Goal: Information Seeking & Learning: Learn about a topic

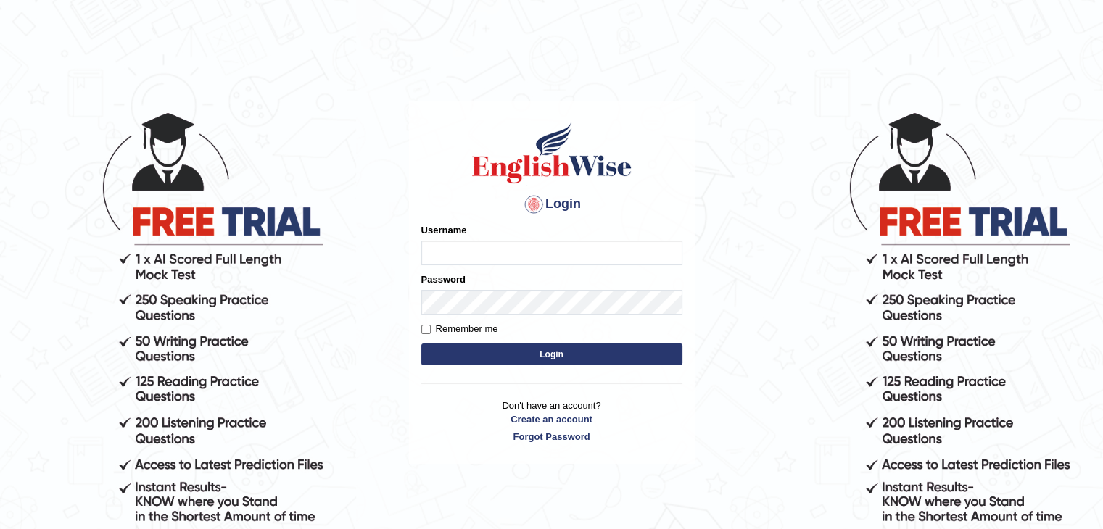
type input "Johnlloyd"
click at [516, 360] on button "Login" at bounding box center [551, 355] width 261 height 22
type input "Johnlloyd"
drag, startPoint x: 0, startPoint y: 0, endPoint x: 516, endPoint y: 360, distance: 629.7
click at [516, 360] on button "Login" at bounding box center [551, 355] width 261 height 22
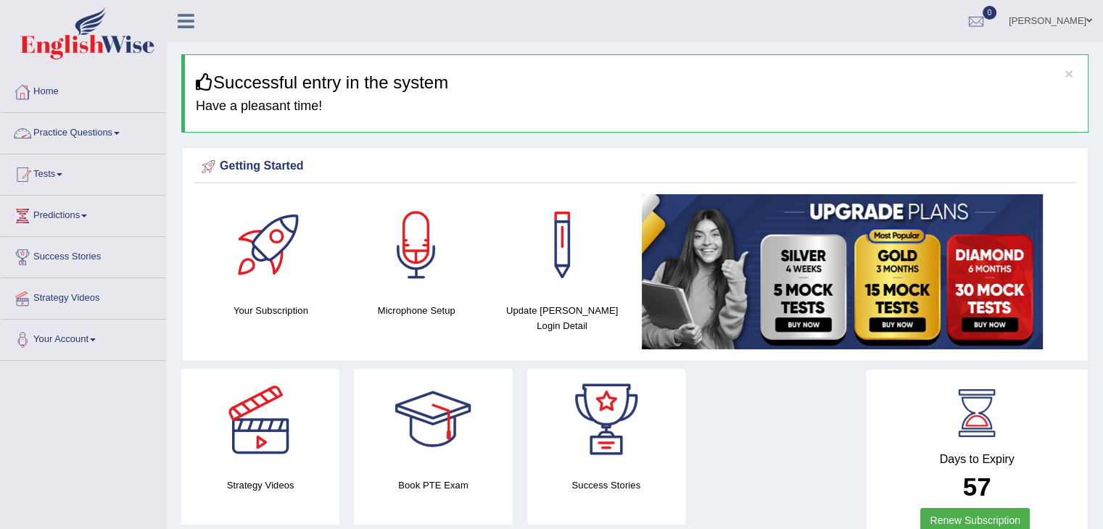
click at [60, 133] on link "Practice Questions" at bounding box center [83, 131] width 165 height 36
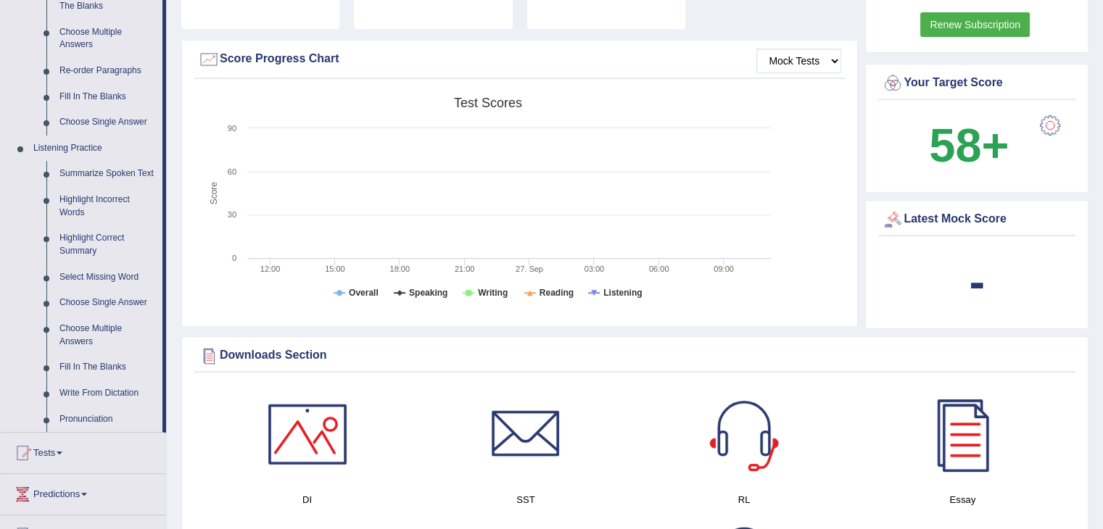
scroll to position [496, 0]
click at [88, 174] on link "Summarize Spoken Text" at bounding box center [108, 174] width 110 height 26
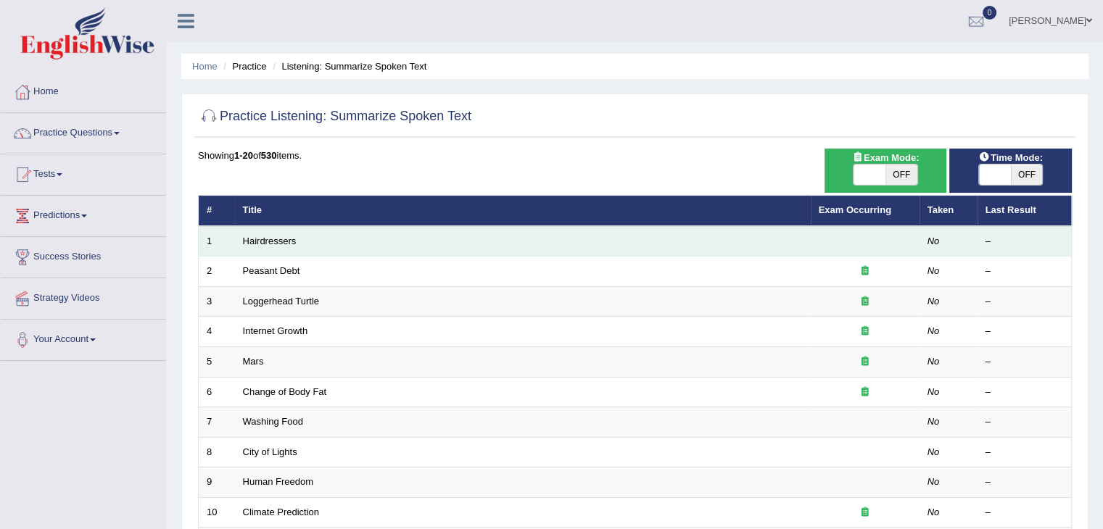
click at [257, 247] on td "Hairdressers" at bounding box center [523, 241] width 576 height 30
click at [256, 244] on link "Hairdressers" at bounding box center [270, 241] width 54 height 11
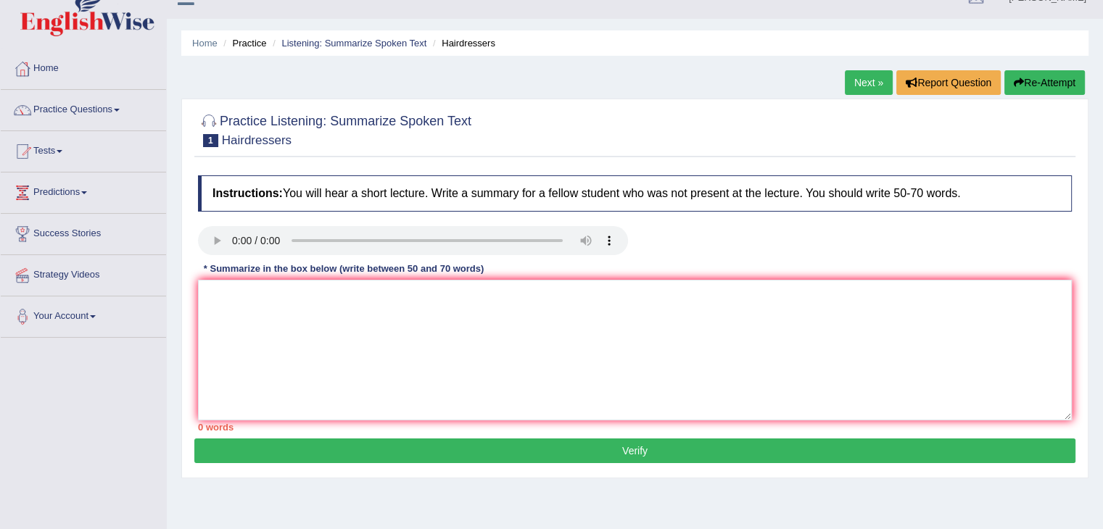
scroll to position [15, 0]
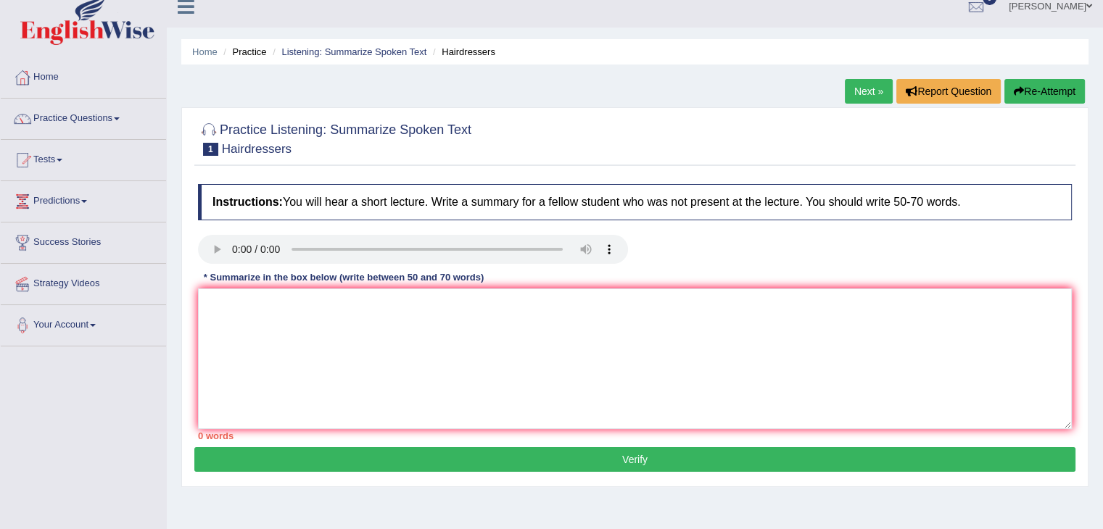
click at [61, 119] on link "Practice Questions" at bounding box center [83, 117] width 165 height 36
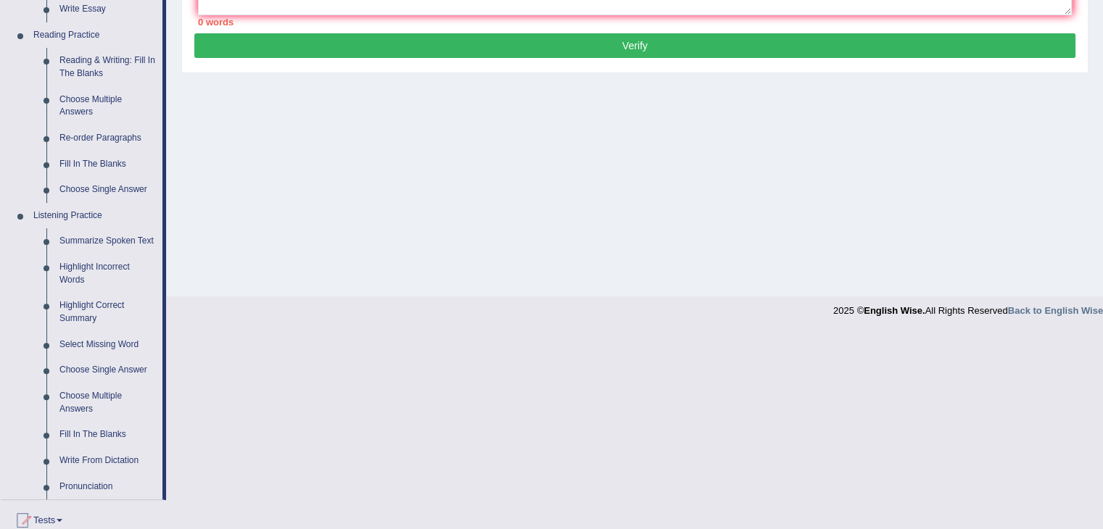
scroll to position [429, 0]
click at [87, 274] on link "Highlight Incorrect Words" at bounding box center [108, 273] width 110 height 38
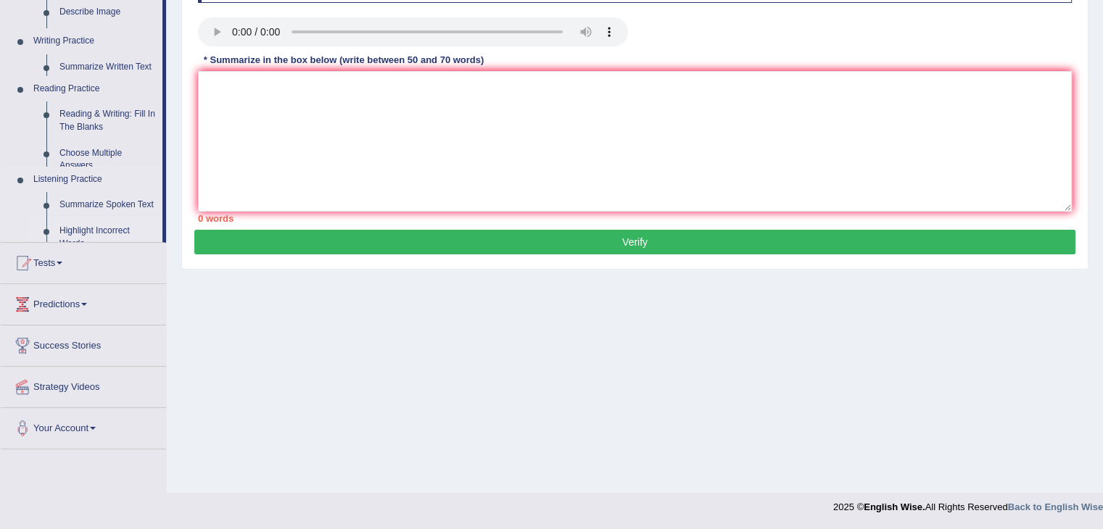
scroll to position [232, 0]
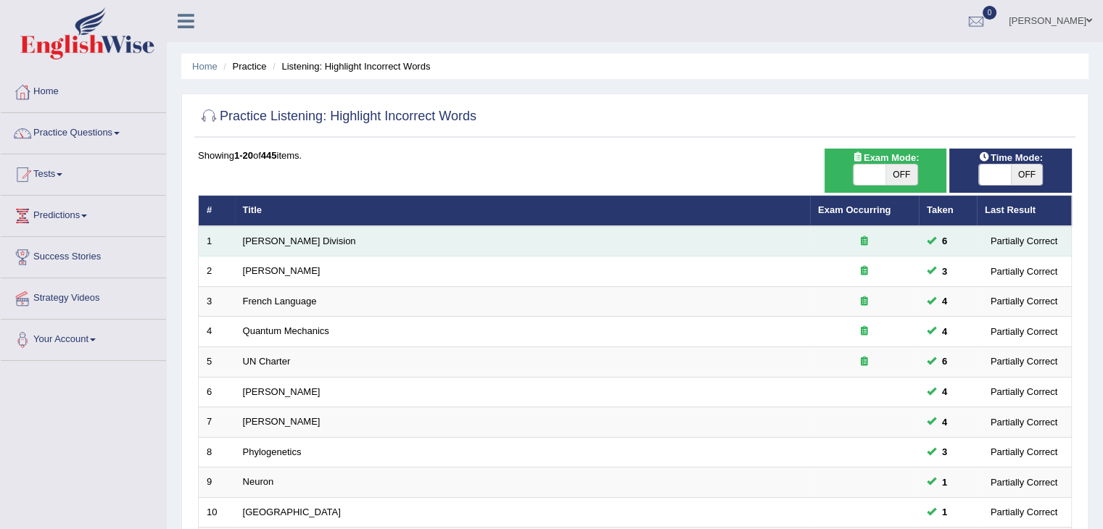
click at [255, 249] on td "[PERSON_NAME] Division" at bounding box center [522, 241] width 575 height 30
click at [267, 239] on link "[PERSON_NAME] Division" at bounding box center [299, 241] width 113 height 11
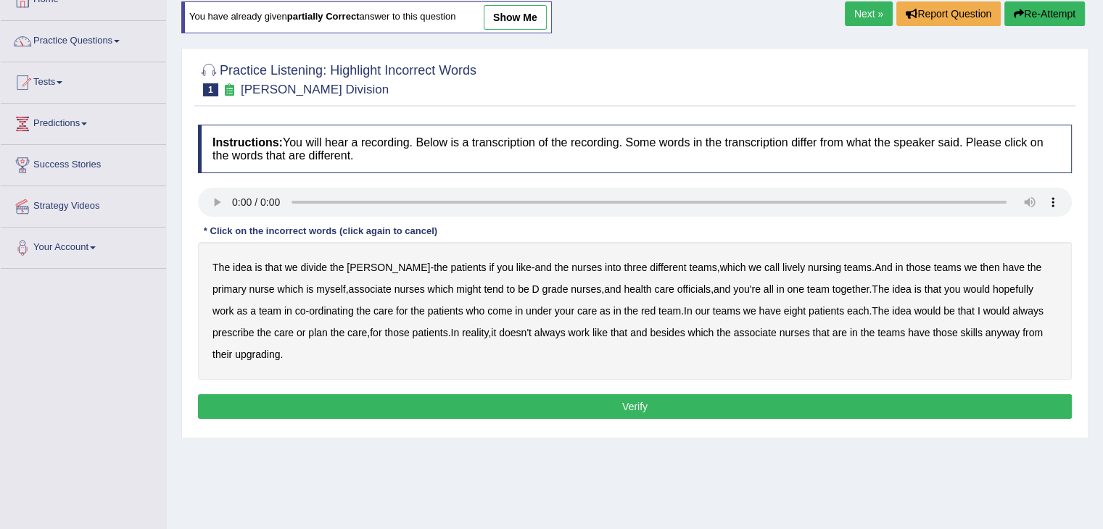
scroll to position [93, 0]
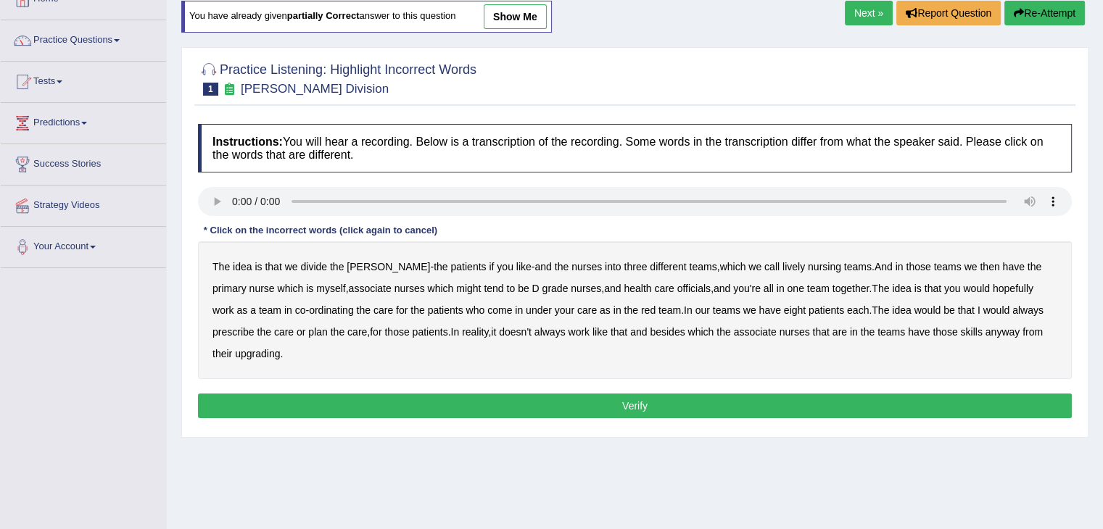
drag, startPoint x: 750, startPoint y: 268, endPoint x: 759, endPoint y: 277, distance: 12.8
click at [759, 277] on div "The idea is that we divide the ward - the patients if you like - and the nurses…" at bounding box center [635, 311] width 874 height 138
click at [783, 262] on b "lively" at bounding box center [794, 267] width 22 height 12
click at [349, 284] on b "associate" at bounding box center [370, 289] width 43 height 12
click at [1012, 308] on b "always" at bounding box center [1027, 311] width 31 height 12
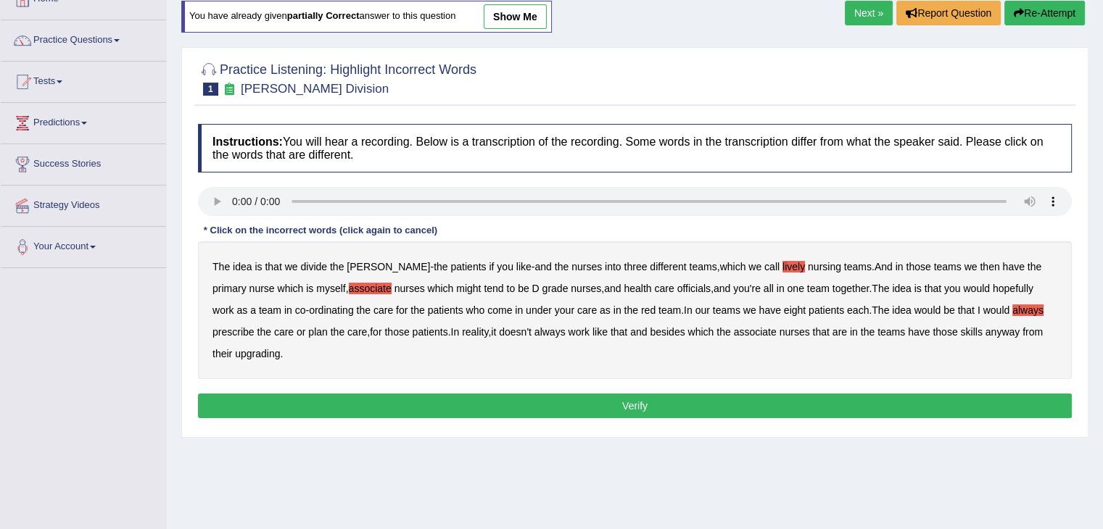
click at [319, 410] on button "Verify" at bounding box center [635, 406] width 874 height 25
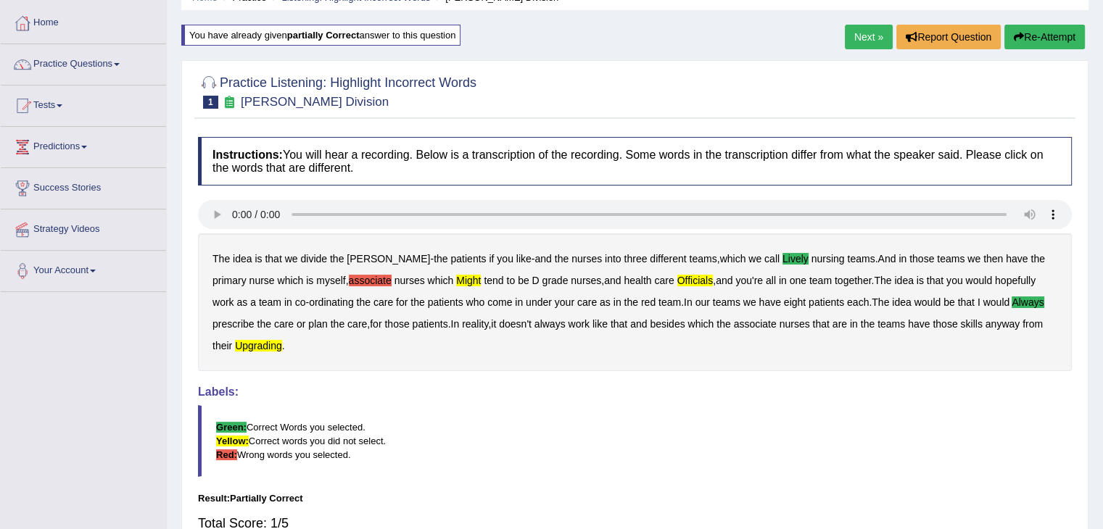
scroll to position [63, 0]
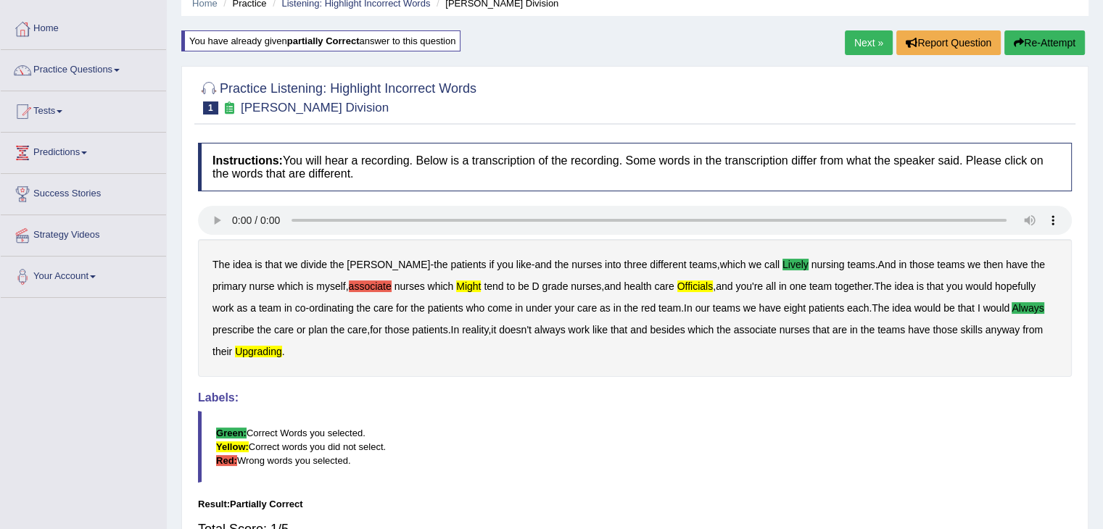
drag, startPoint x: 911, startPoint y: 461, endPoint x: 899, endPoint y: 413, distance: 50.0
click at [906, 440] on blockquote "Green: Correct Words you selected. Yellow: Correct words you did not select. Re…" at bounding box center [635, 447] width 874 height 72
